Goal: Task Accomplishment & Management: Manage account settings

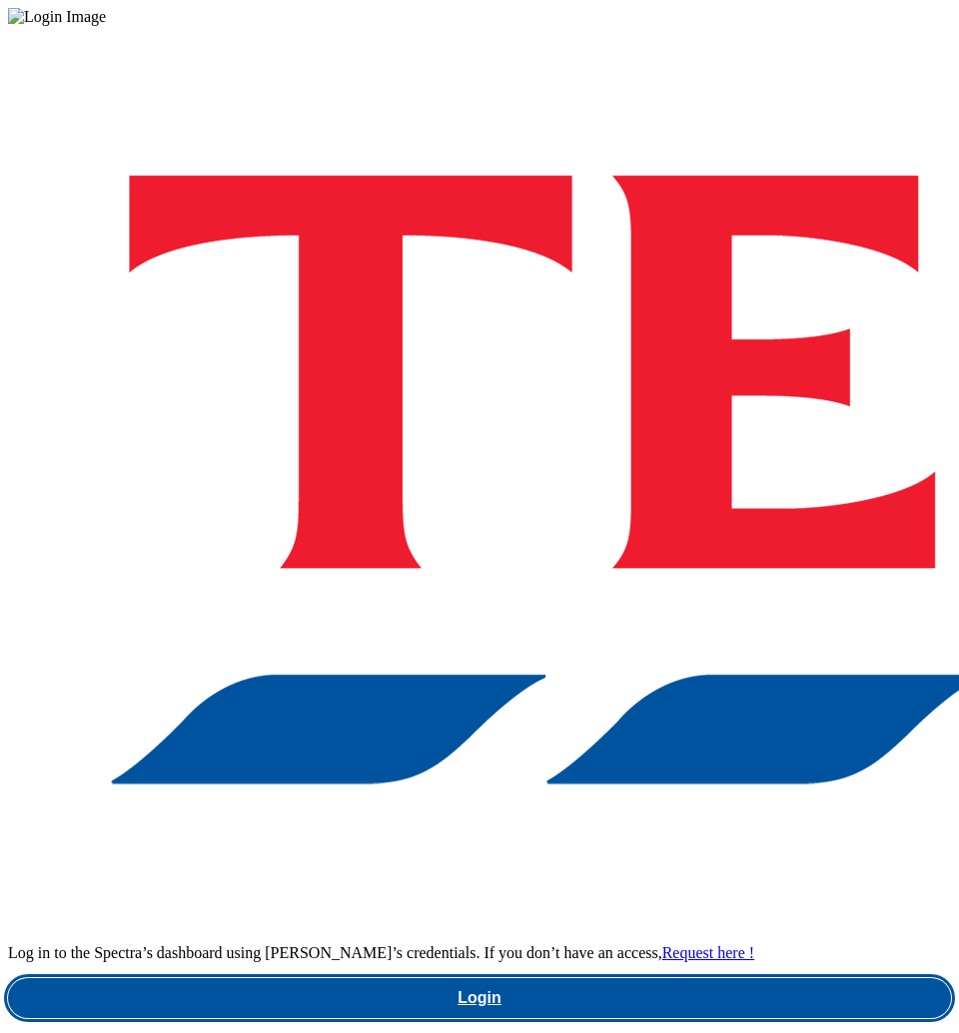
click at [597, 978] on link "Login" at bounding box center [479, 998] width 943 height 40
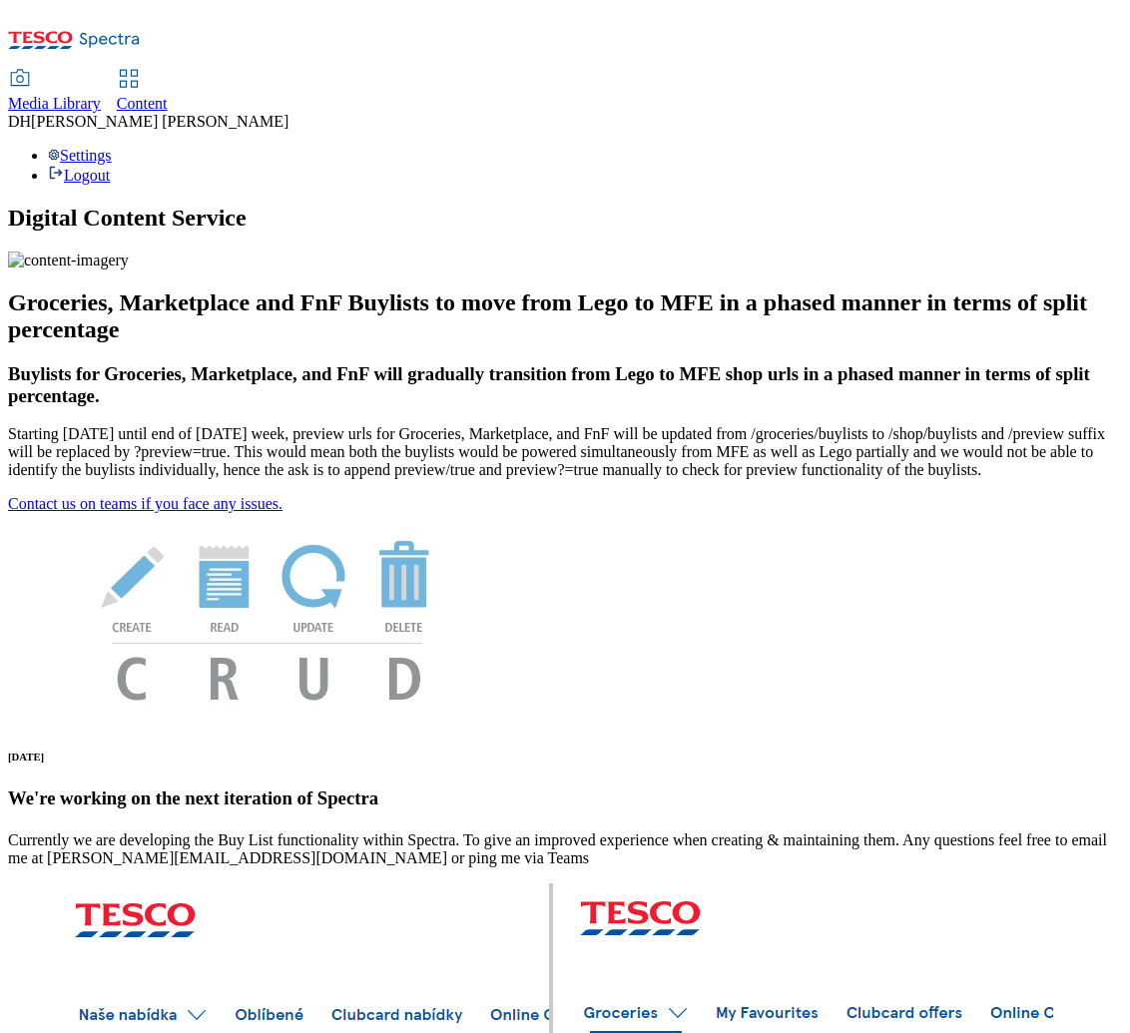
click at [101, 95] on span "Media Library" at bounding box center [54, 103] width 93 height 17
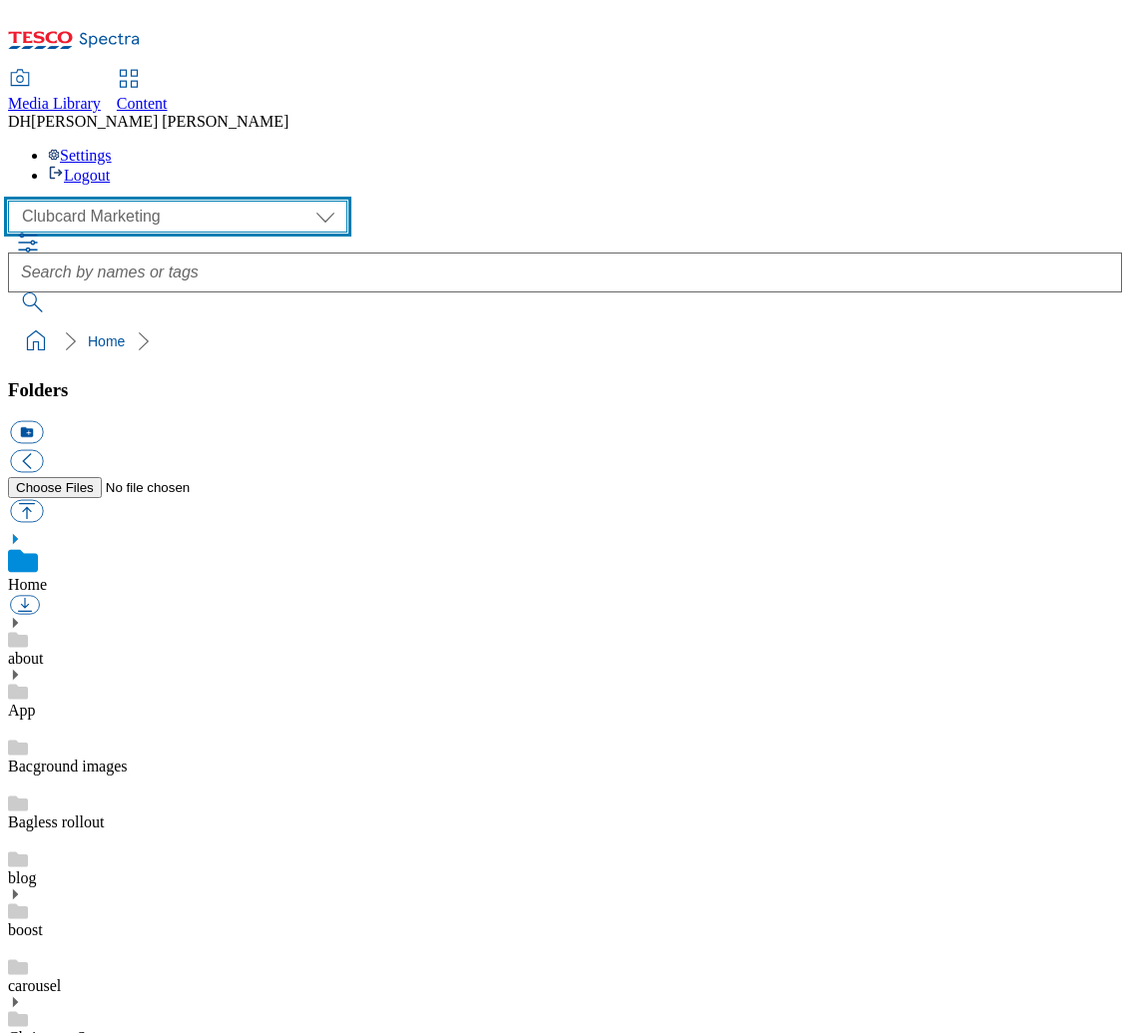
click at [111, 201] on select "Clubcard Marketing Demo Dotcom UK Emails GHS Marketing UK GHS Product UK GHS RO…" at bounding box center [177, 217] width 339 height 32
click at [14, 201] on select "Clubcard Marketing Demo Dotcom UK Emails GHS Marketing UK GHS Product UK GHS RO…" at bounding box center [177, 217] width 339 height 32
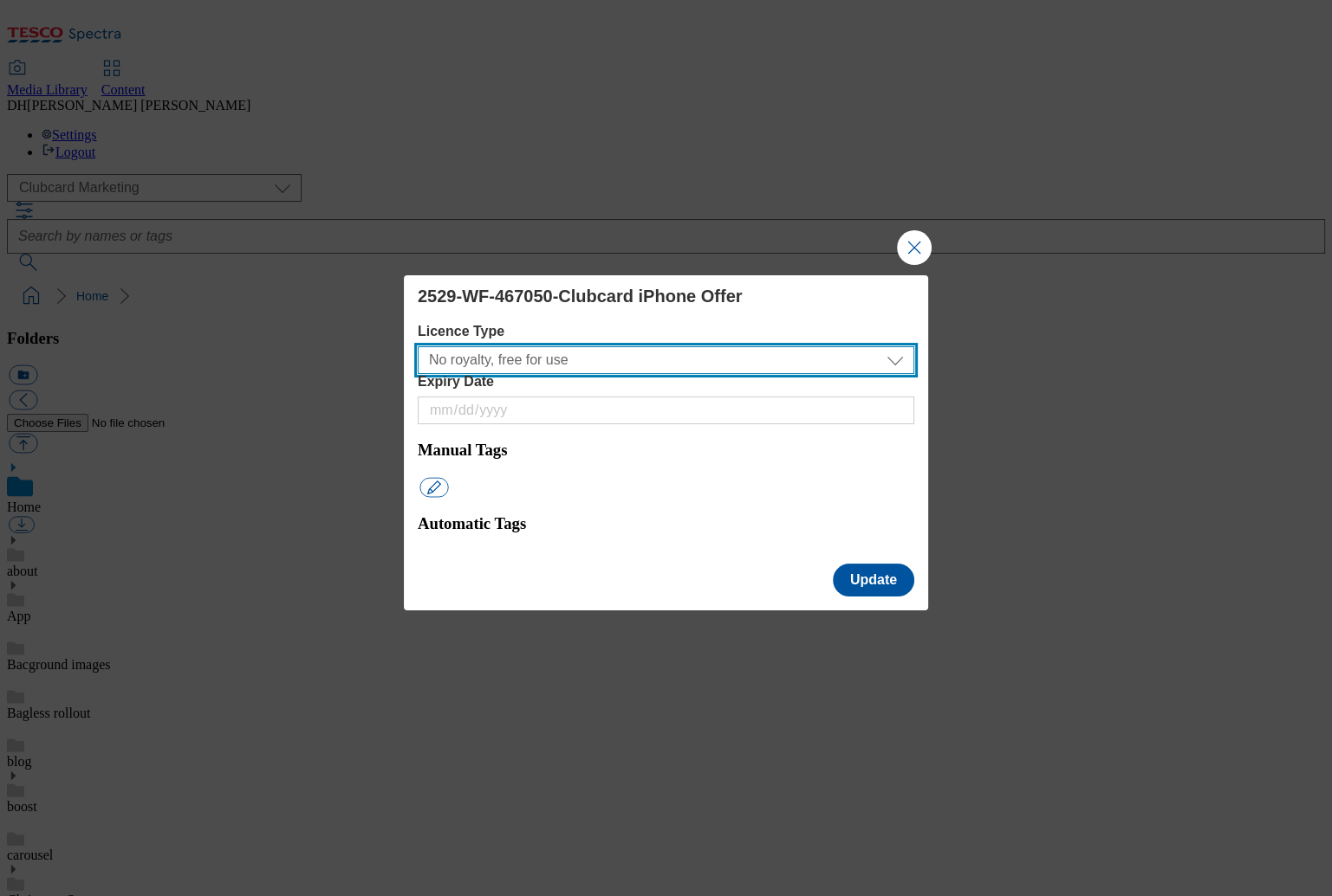
click at [583, 374] on select "No royalty, free for use All media 3 months UK only All media 6 months UK only …" at bounding box center [666, 360] width 496 height 28
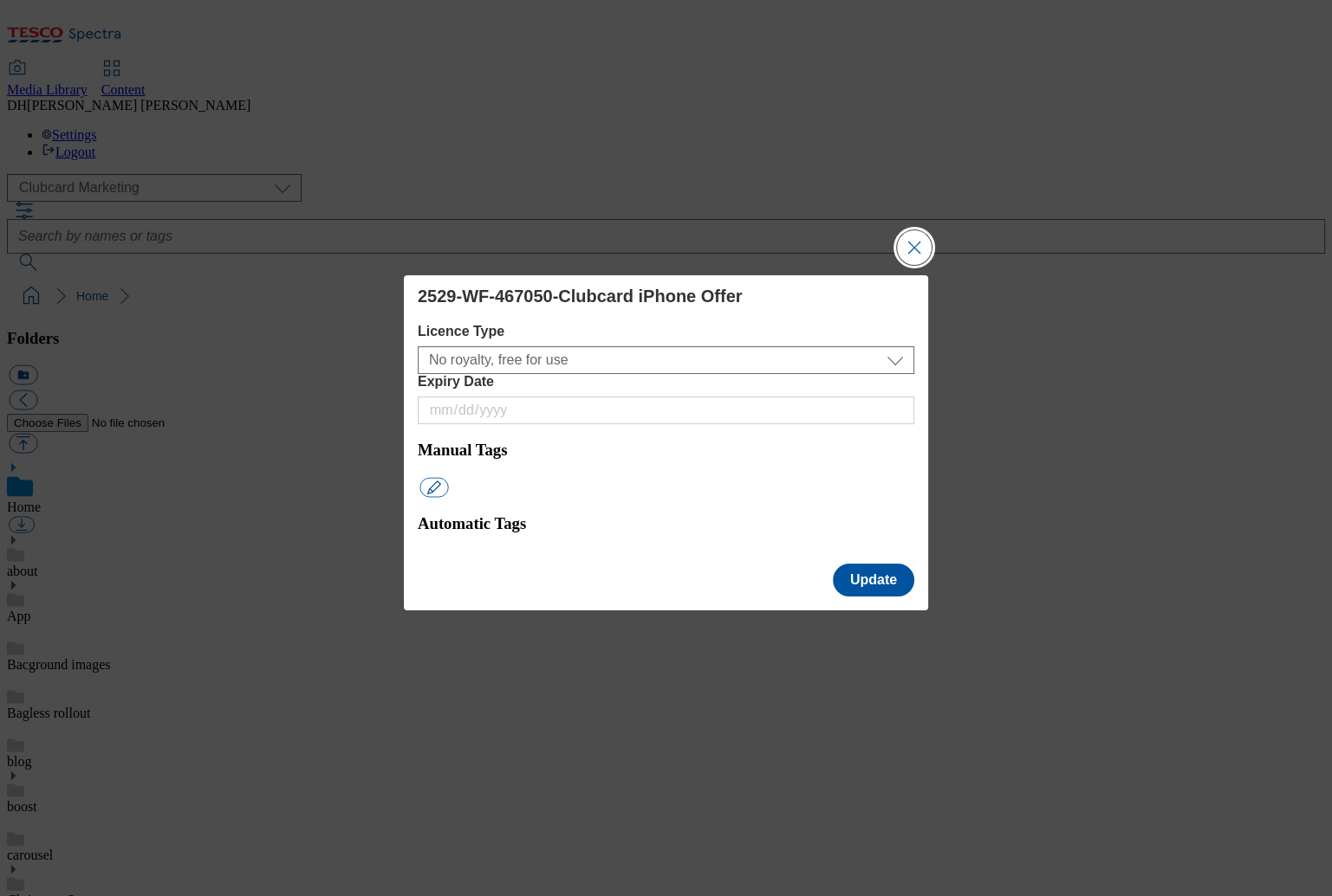
drag, startPoint x: 915, startPoint y: 266, endPoint x: 611, endPoint y: 396, distance: 330.6
click at [905, 265] on button "Close Modal" at bounding box center [914, 248] width 35 height 35
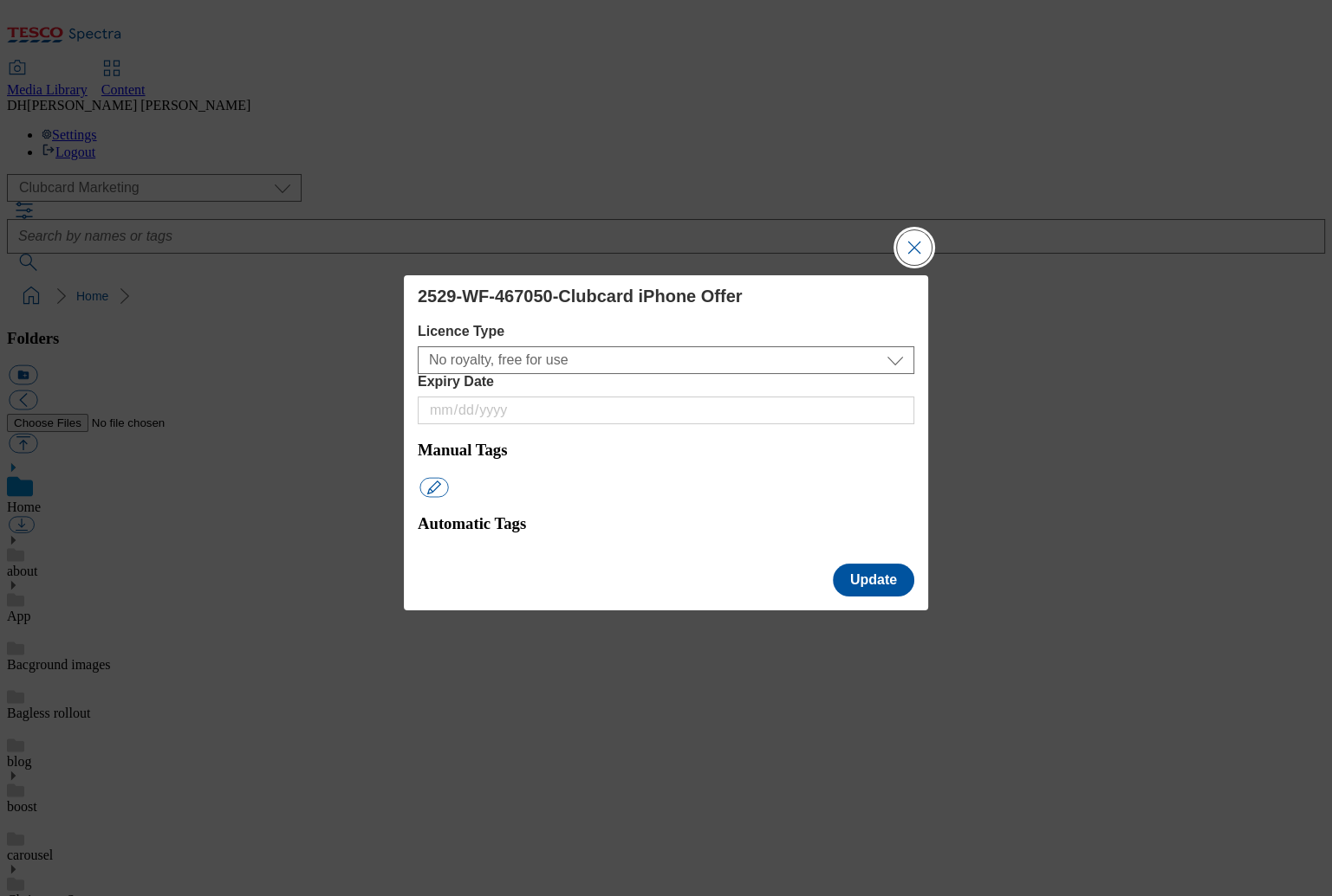
click at [913, 265] on button "Close Modal" at bounding box center [914, 248] width 35 height 35
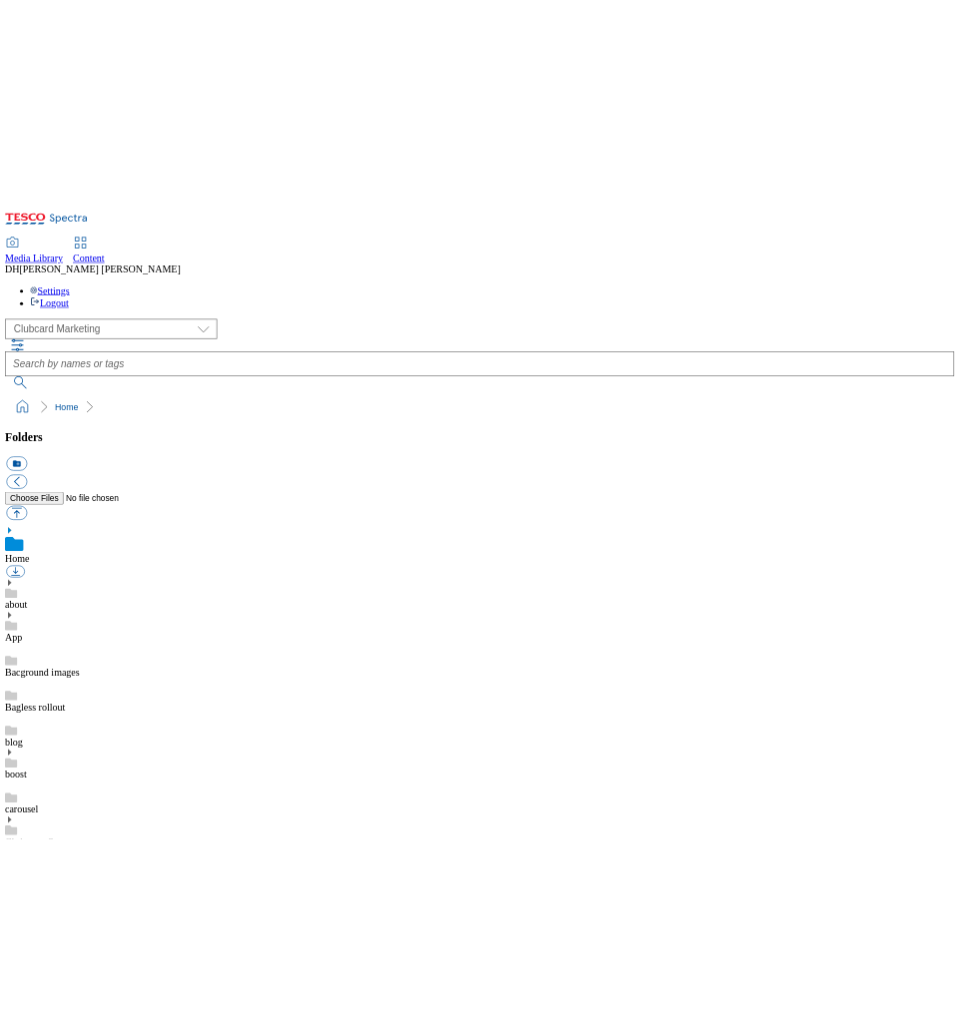
scroll to position [499, 0]
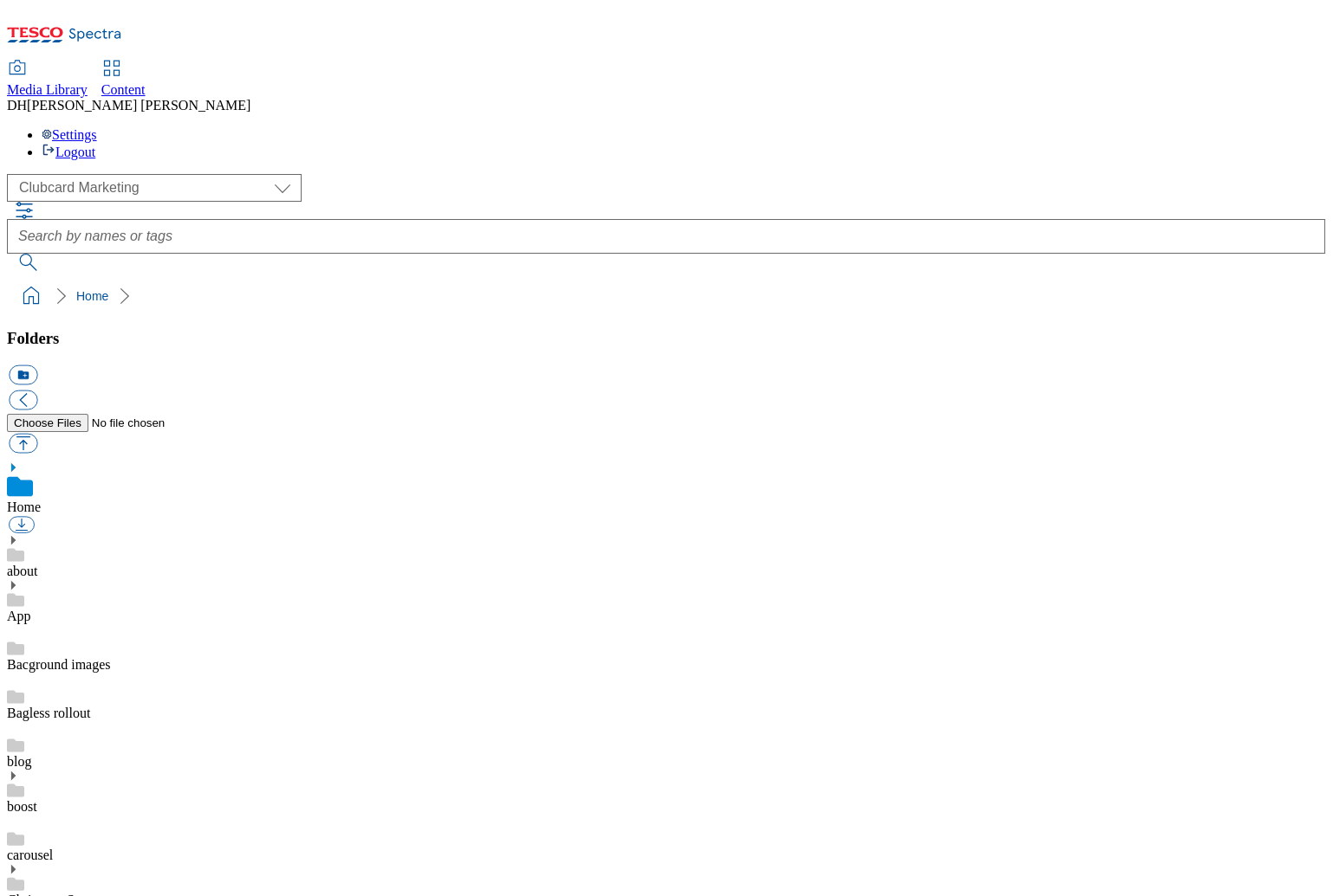
drag, startPoint x: 923, startPoint y: 397, endPoint x: 1155, endPoint y: 564, distance: 285.9
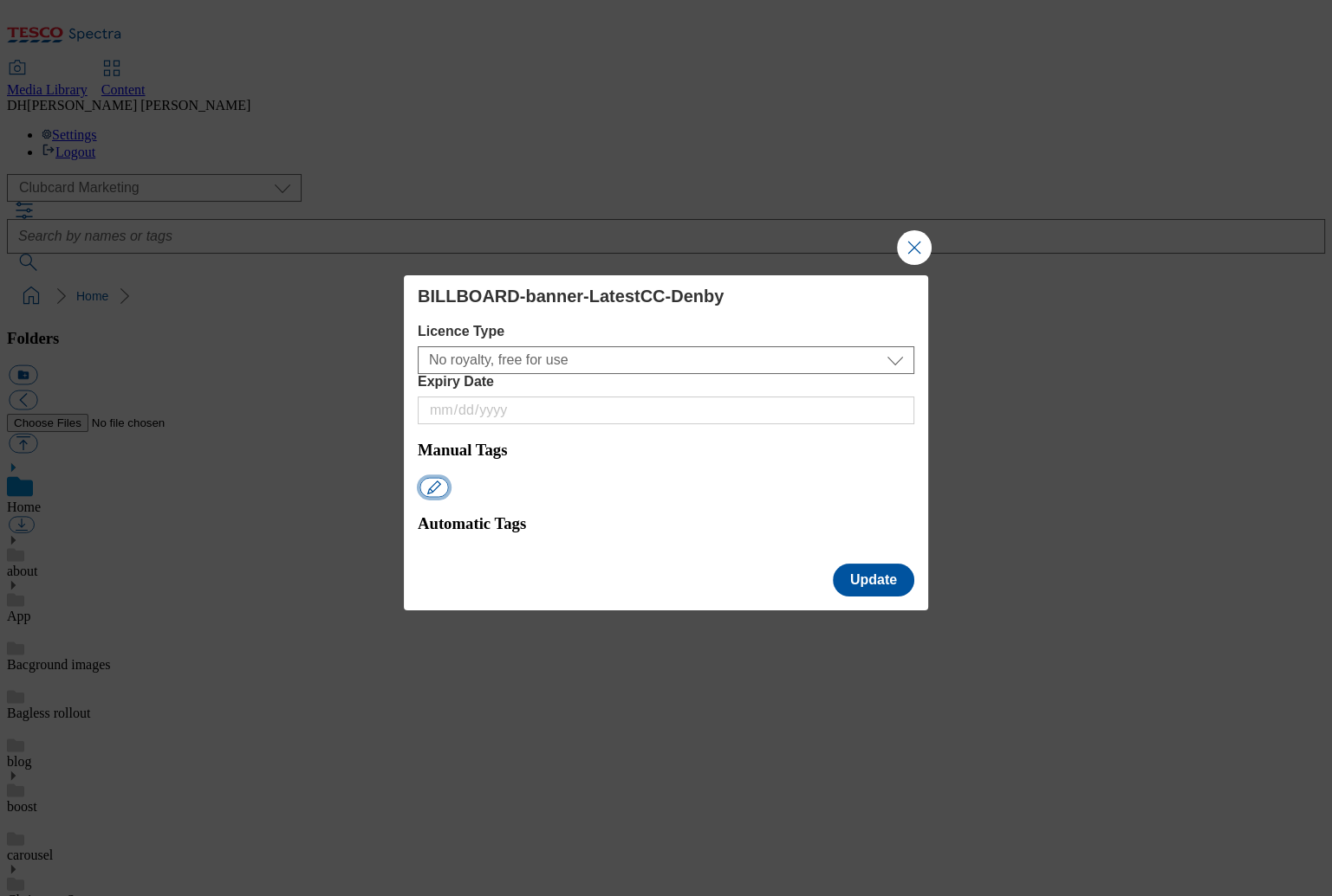
click at [448, 477] on button "Modal" at bounding box center [433, 487] width 29 height 20
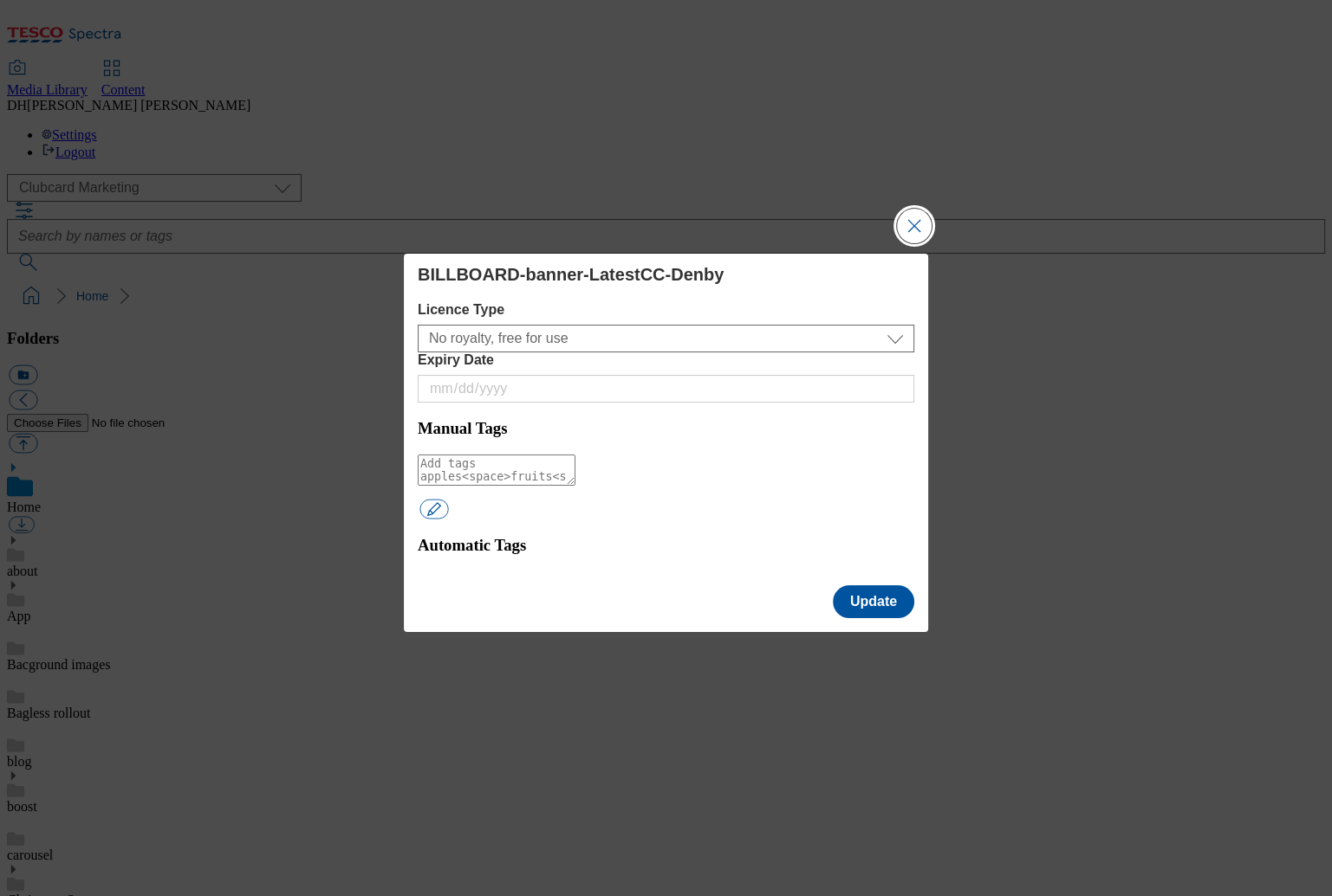
click at [718, 362] on div "BILLBOARD-banner-LatestCC-Denby Licence Type No royalty, free for use All media…" at bounding box center [666, 443] width 524 height 378
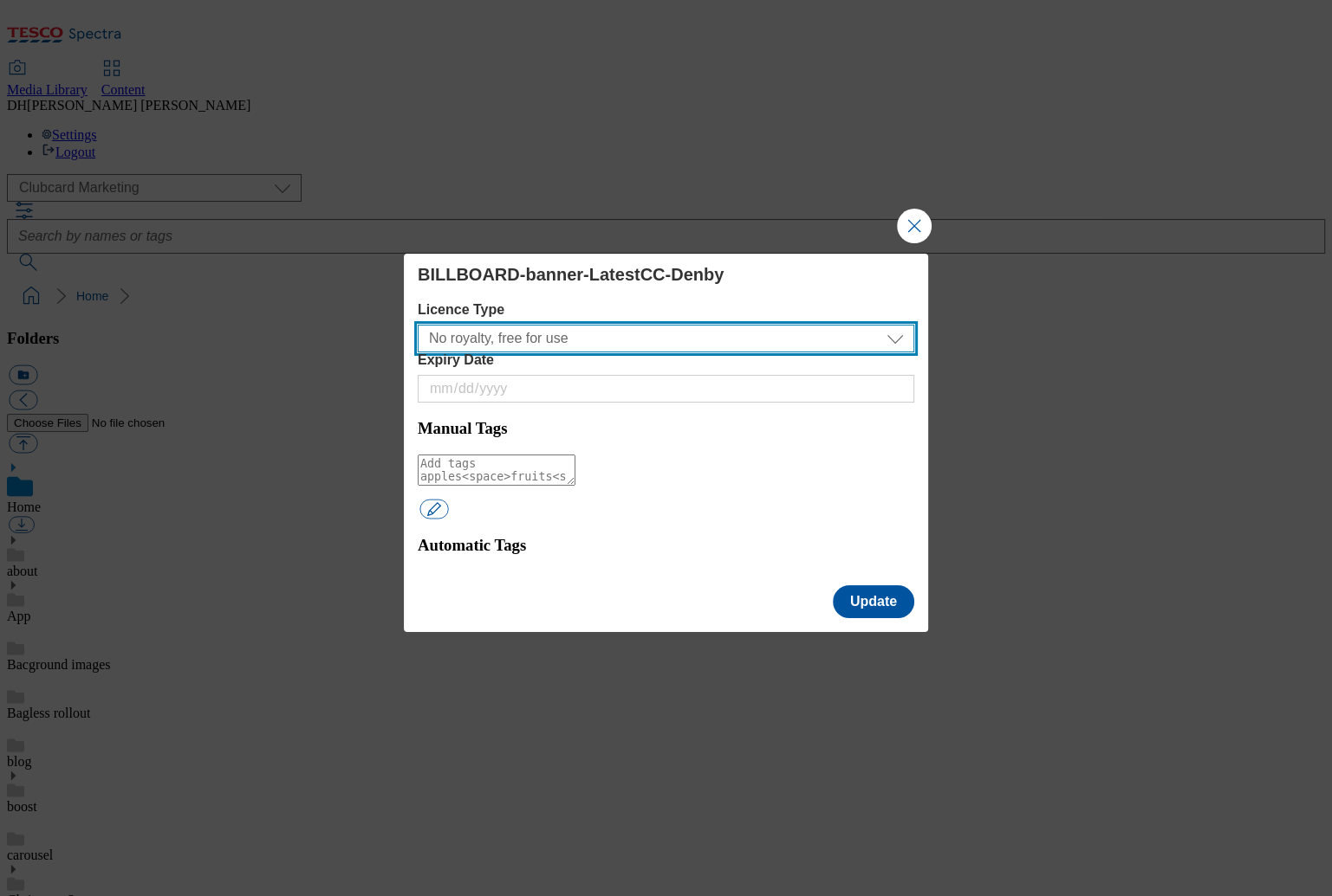
click at [608, 352] on select "No royalty, free for use All media 3 months UK only All media 6 months UK only …" at bounding box center [666, 338] width 496 height 28
select select "All media 6 months UK only"
click at [425, 348] on select "No royalty, free for use All media 3 months UK only All media 6 months UK only …" at bounding box center [666, 338] width 496 height 28
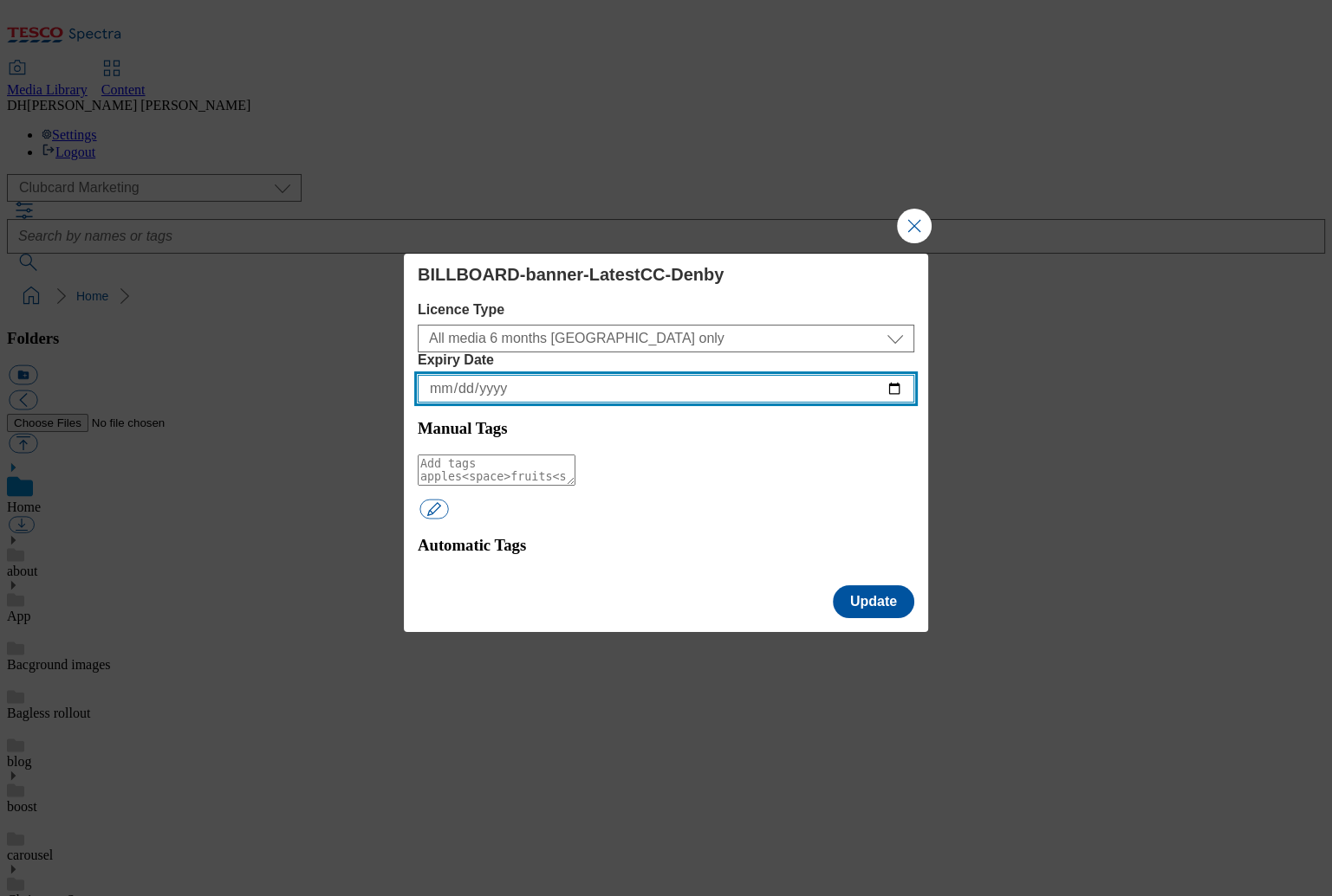
click at [723, 375] on input "Expiry Date" at bounding box center [666, 389] width 496 height 28
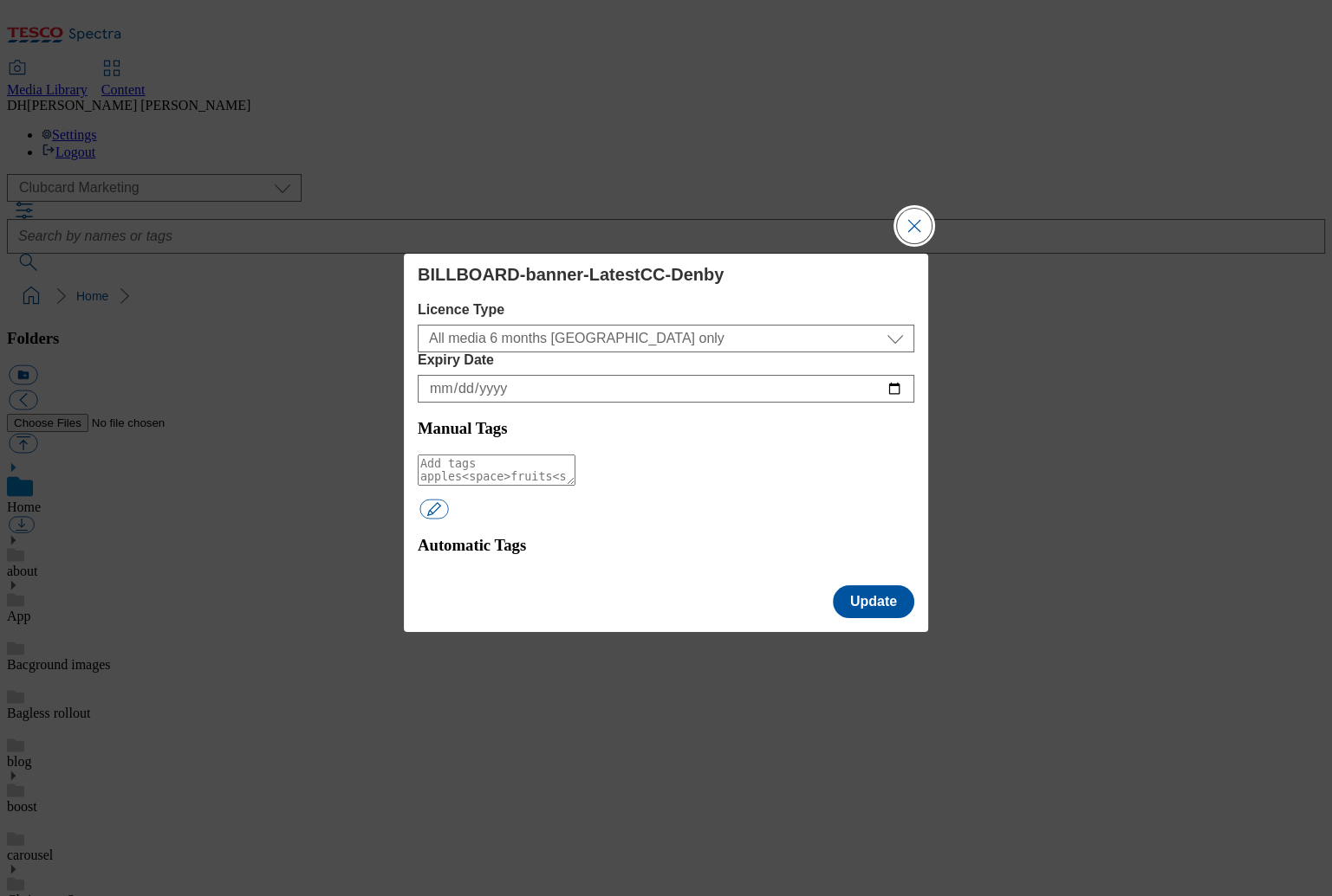
drag, startPoint x: 923, startPoint y: 240, endPoint x: 476, endPoint y: 398, distance: 474.1
click at [502, 463] on div "BILLBOARD-banner-LatestCC-Denby Licence Type No royalty, free for use All media…" at bounding box center [666, 443] width 524 height 378
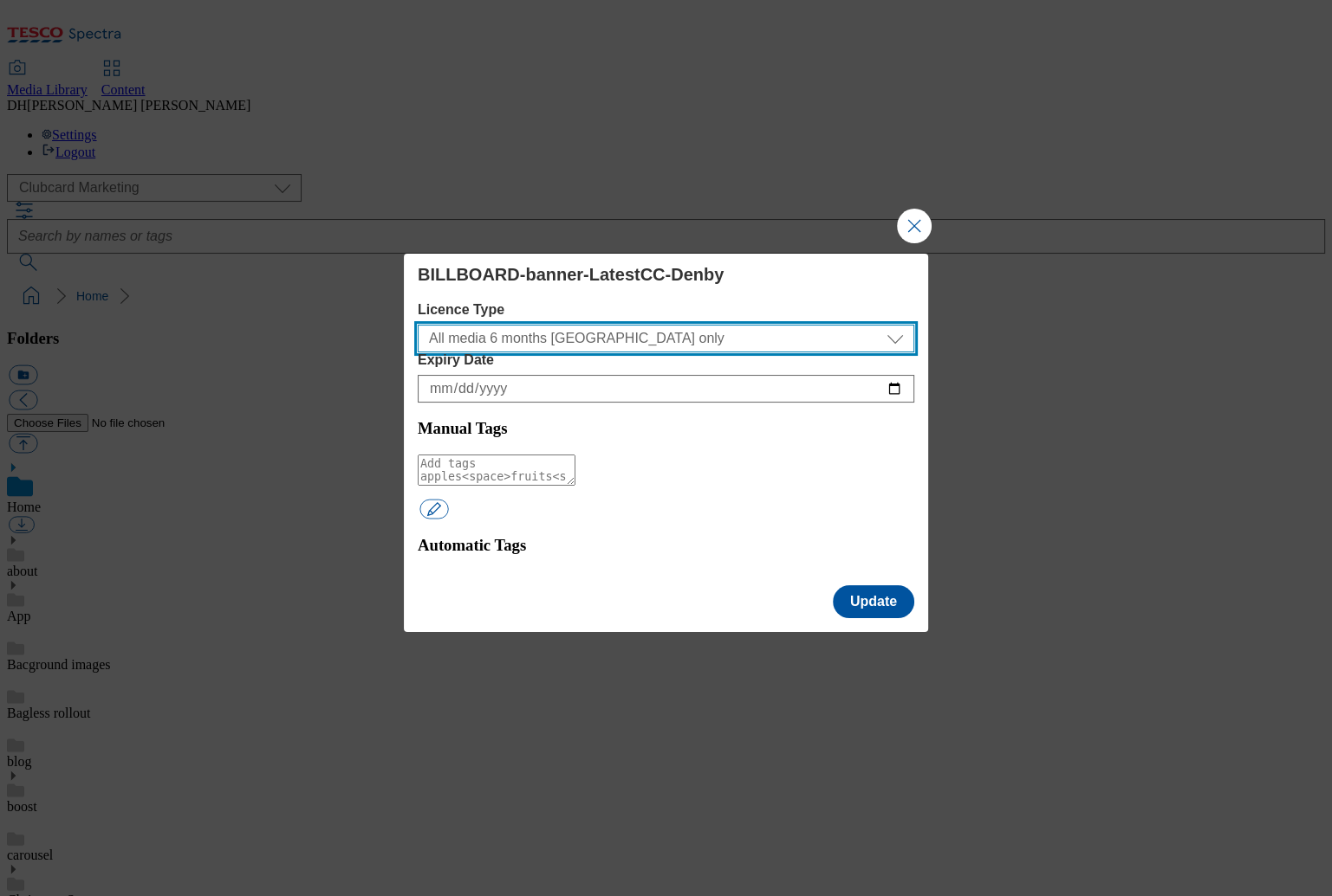
click at [544, 352] on select "No royalty, free for use All media 3 months UK only All media 6 months UK only …" at bounding box center [666, 338] width 496 height 28
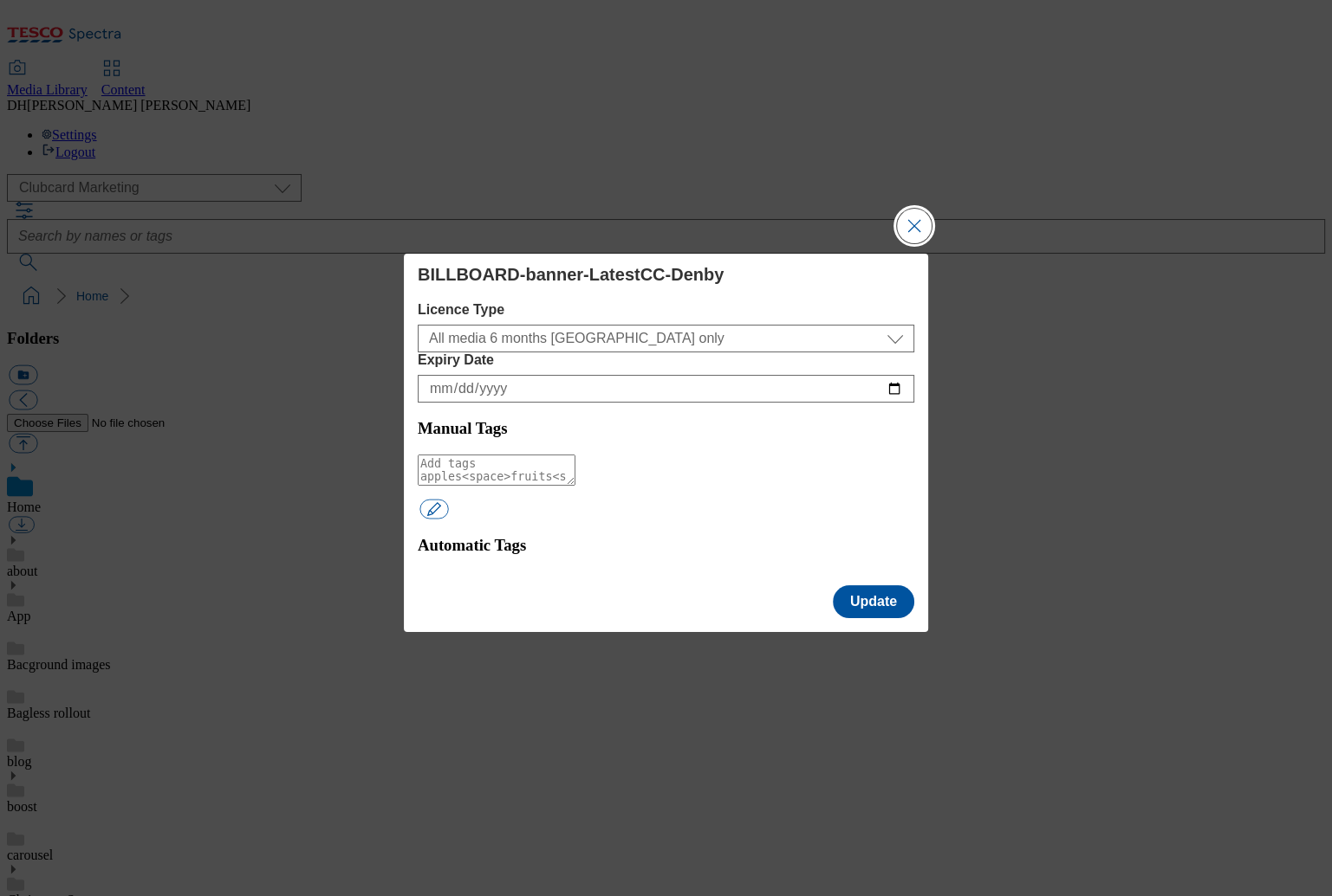
click at [918, 244] on button "Close Modal" at bounding box center [914, 226] width 35 height 35
